Goal: Task Accomplishment & Management: Complete application form

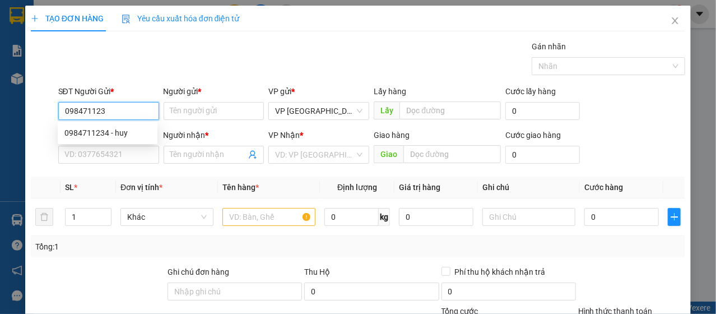
type input "0984711234"
click at [129, 129] on div "0984711234 - huy" at bounding box center [107, 133] width 86 height 12
type input "huy"
type input "0935614726"
type input "cương"
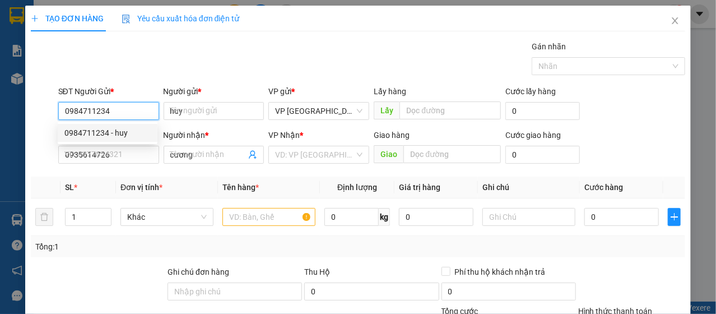
type input "60.000"
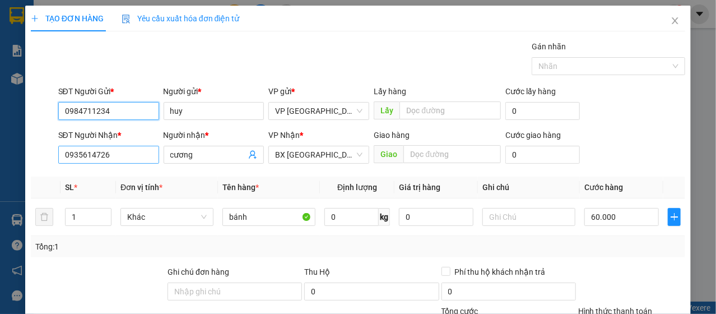
type input "0984711234"
click at [114, 162] on input "0935614726" at bounding box center [108, 155] width 101 height 18
click at [119, 159] on input "0935614726" at bounding box center [108, 155] width 101 height 18
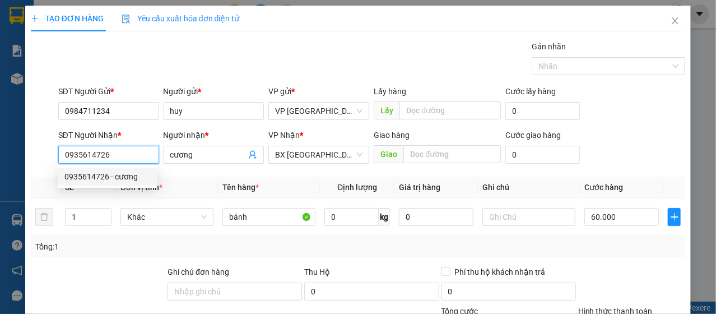
click at [119, 159] on input "0935614726" at bounding box center [108, 155] width 101 height 18
click at [120, 157] on input "0935614726" at bounding box center [108, 155] width 101 height 18
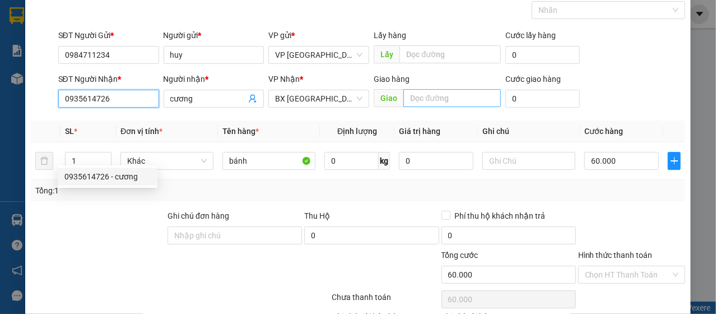
scroll to position [134, 0]
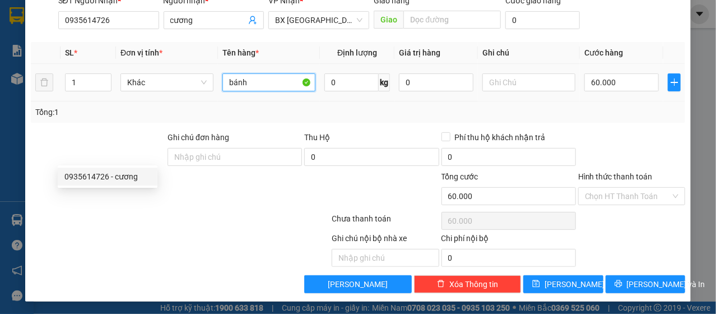
click at [264, 82] on input "bánh" at bounding box center [268, 82] width 93 height 18
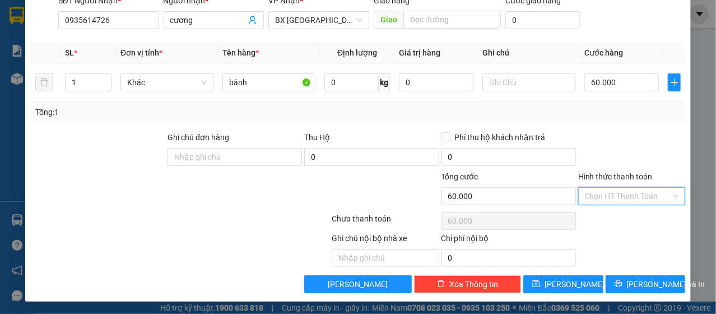
click at [640, 189] on input "Hình thức thanh toán" at bounding box center [628, 196] width 86 height 17
click at [635, 213] on div "Tại văn phòng" at bounding box center [624, 217] width 92 height 12
type input "0"
click at [634, 278] on span "[PERSON_NAME] và In" at bounding box center [666, 284] width 78 height 12
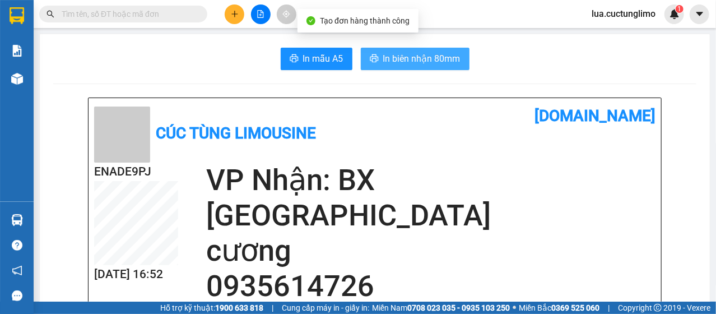
click at [407, 50] on button "In biên nhận 80mm" at bounding box center [415, 59] width 109 height 22
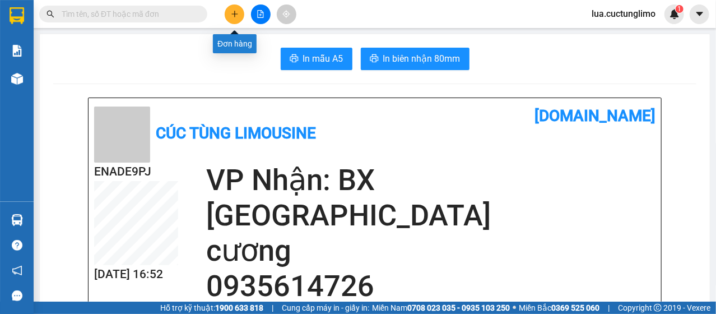
click at [240, 15] on button at bounding box center [235, 14] width 20 height 20
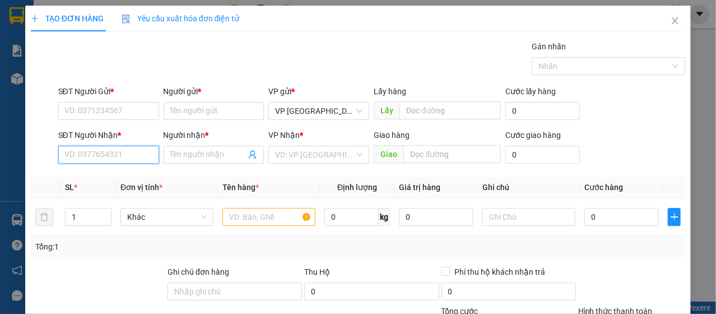
click at [130, 159] on input "SĐT Người Nhận *" at bounding box center [108, 155] width 101 height 18
type input "0909479101"
click at [137, 155] on input "0909479101" at bounding box center [108, 155] width 101 height 18
click at [124, 173] on div "0909479101 - quốc" at bounding box center [107, 176] width 86 height 12
type input "quốc"
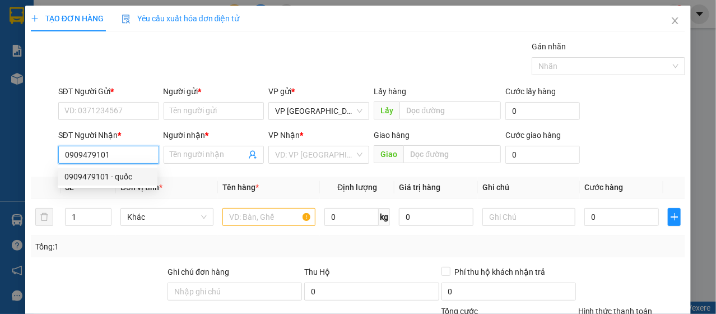
type input "bx bà rịa"
type input "30.000"
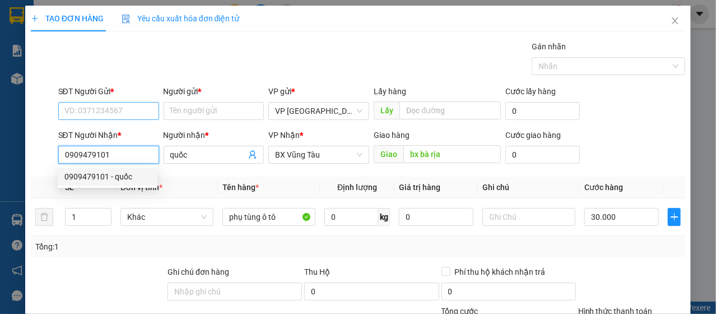
type input "0909479101"
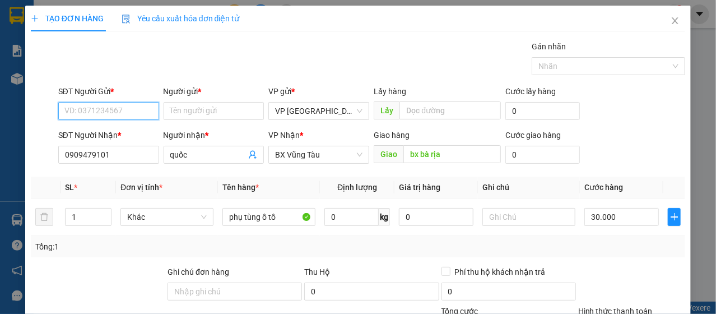
click at [132, 117] on input "SĐT Người Gửi *" at bounding box center [108, 111] width 101 height 18
click at [127, 131] on div "0795573993 - huy" at bounding box center [107, 133] width 86 height 12
type input "0795573993"
type input "huy"
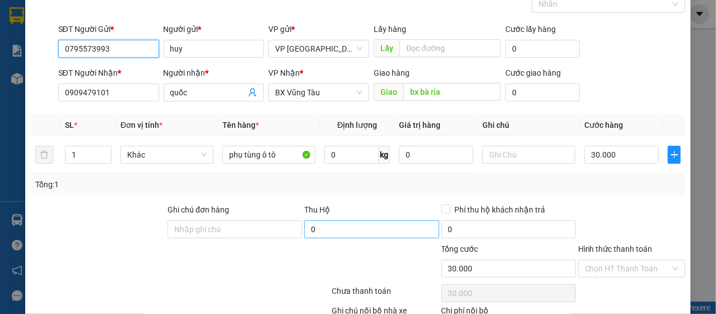
scroll to position [134, 0]
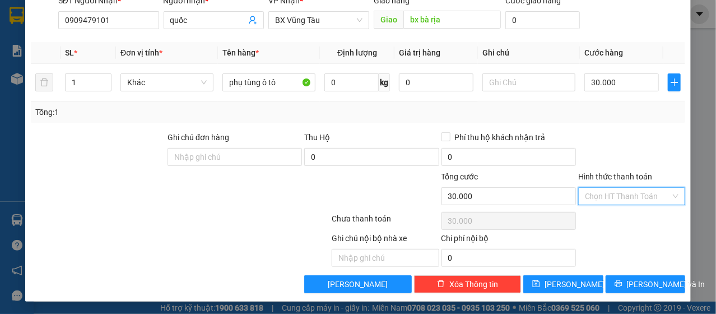
click at [635, 193] on input "Hình thức thanh toán" at bounding box center [628, 196] width 86 height 17
click at [620, 220] on div "Tại văn phòng" at bounding box center [624, 217] width 92 height 12
type input "0"
click at [633, 280] on span "[PERSON_NAME] và In" at bounding box center [666, 284] width 78 height 12
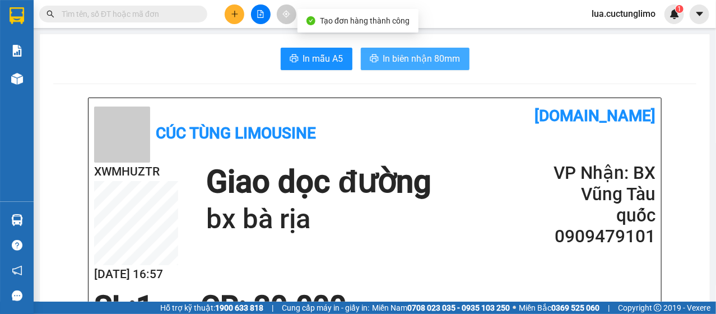
click at [435, 54] on span "In biên nhận 80mm" at bounding box center [421, 59] width 77 height 14
